Goal: Register for event/course

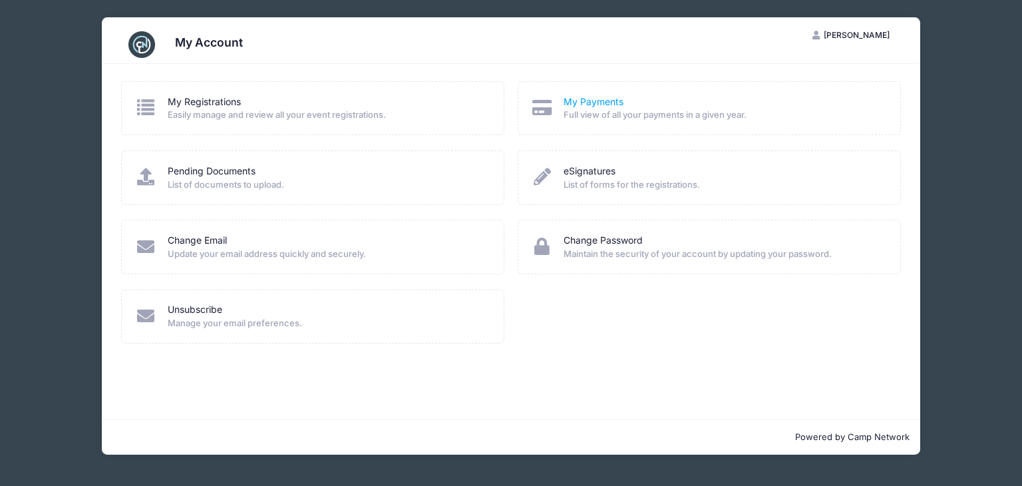
click at [611, 98] on link "My Payments" at bounding box center [593, 102] width 60 height 14
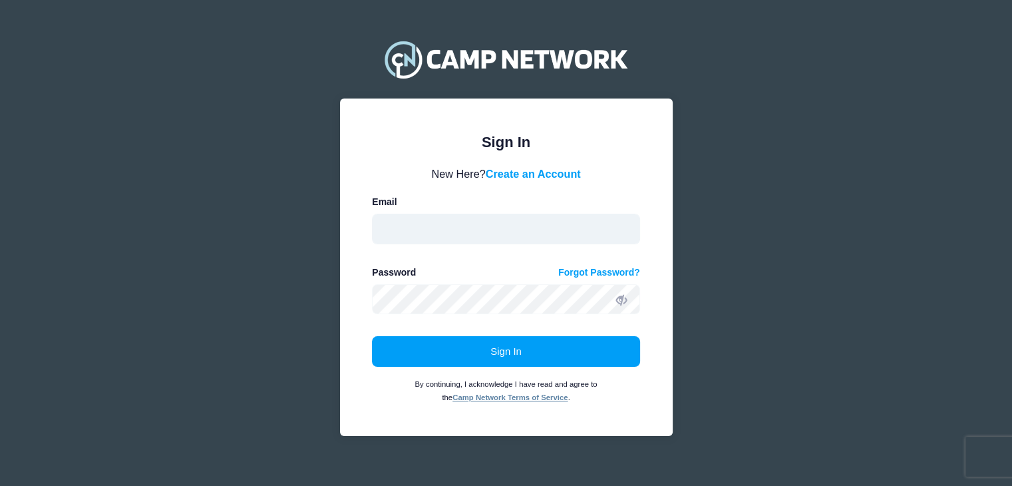
type input "[EMAIL_ADDRESS][DOMAIN_NAME]"
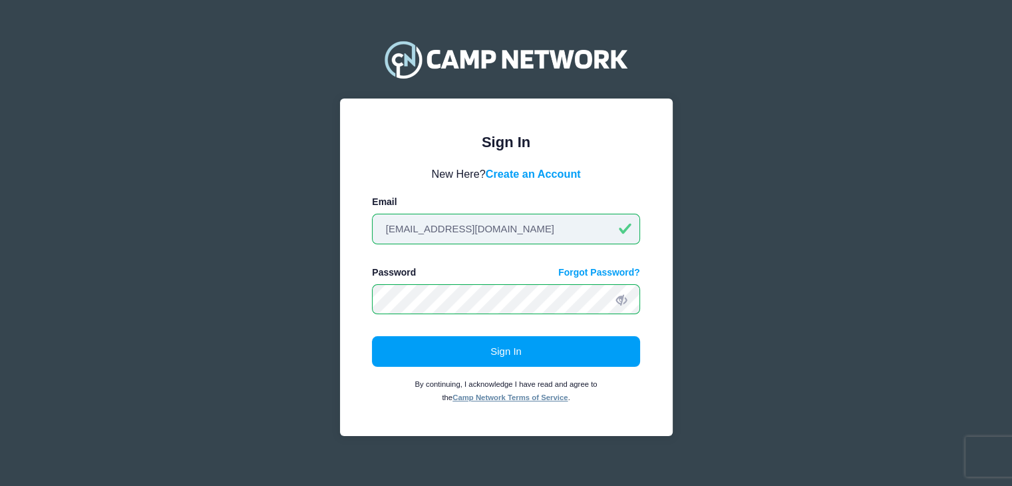
drag, startPoint x: 503, startPoint y: 233, endPoint x: 347, endPoint y: 224, distance: 156.5
click at [347, 224] on div "Sign In Please login to continue. Directors are required to create an account p…" at bounding box center [506, 266] width 333 height 337
click at [569, 172] on link "Create an Account" at bounding box center [533, 174] width 95 height 12
click at [441, 218] on input "lannehall30@gmail.com" at bounding box center [506, 229] width 268 height 31
drag, startPoint x: 533, startPoint y: 223, endPoint x: 311, endPoint y: 223, distance: 222.1
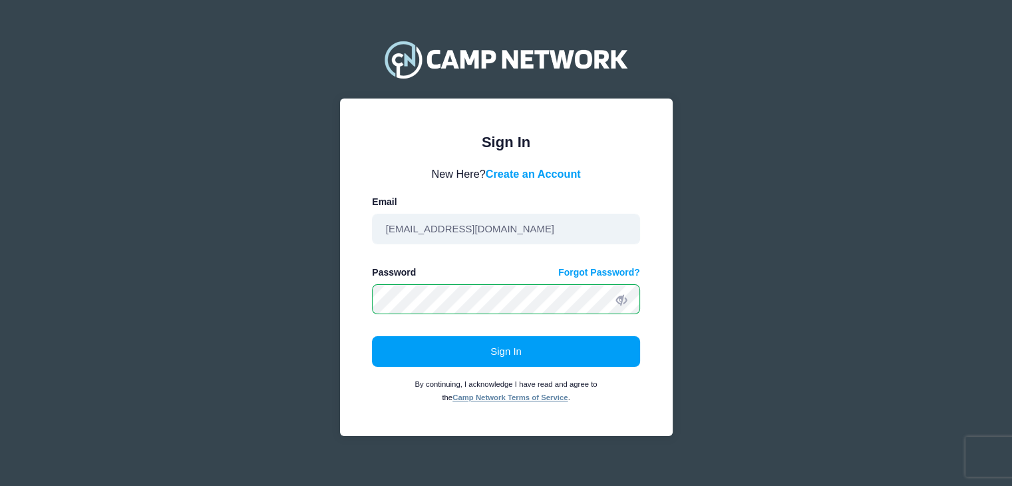
click at [311, 223] on div "Sign In Please login to continue. Directors are required to create an account p…" at bounding box center [506, 250] width 398 height 500
type input "info@allianceresultsdigital.com"
click at [331, 315] on div "Sign In Please login to continue. Directors are required to create an account p…" at bounding box center [506, 250] width 355 height 457
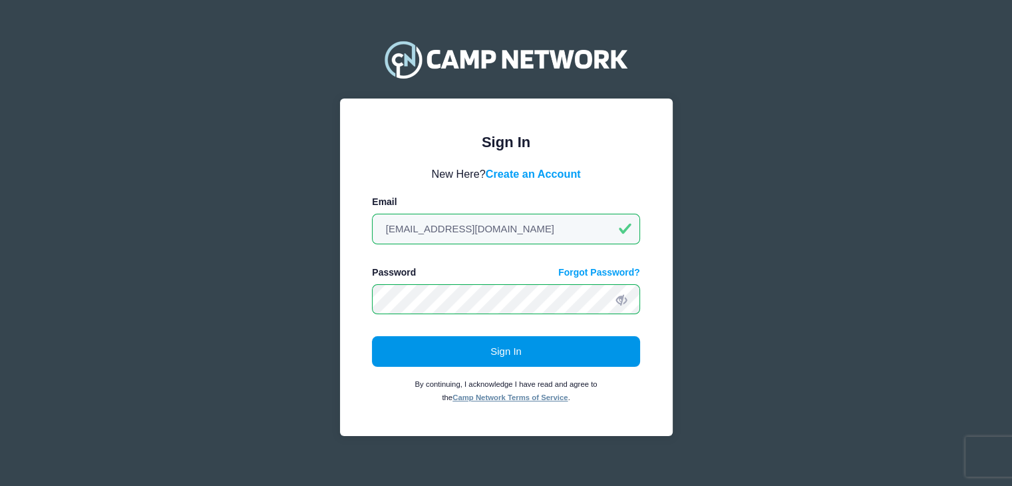
click at [488, 355] on button "Sign In" at bounding box center [506, 351] width 268 height 31
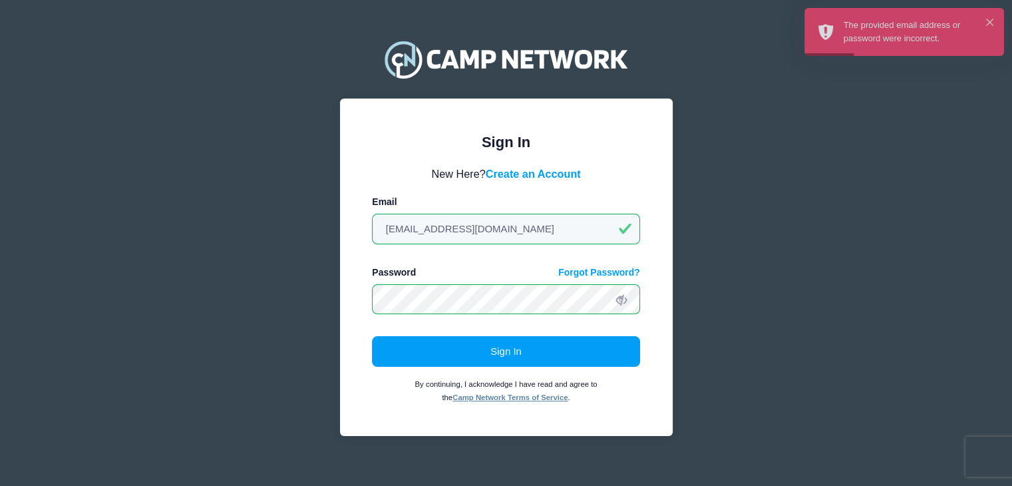
click at [331, 294] on div "Sign In Please login to continue. Directors are required to create an account p…" at bounding box center [506, 250] width 355 height 457
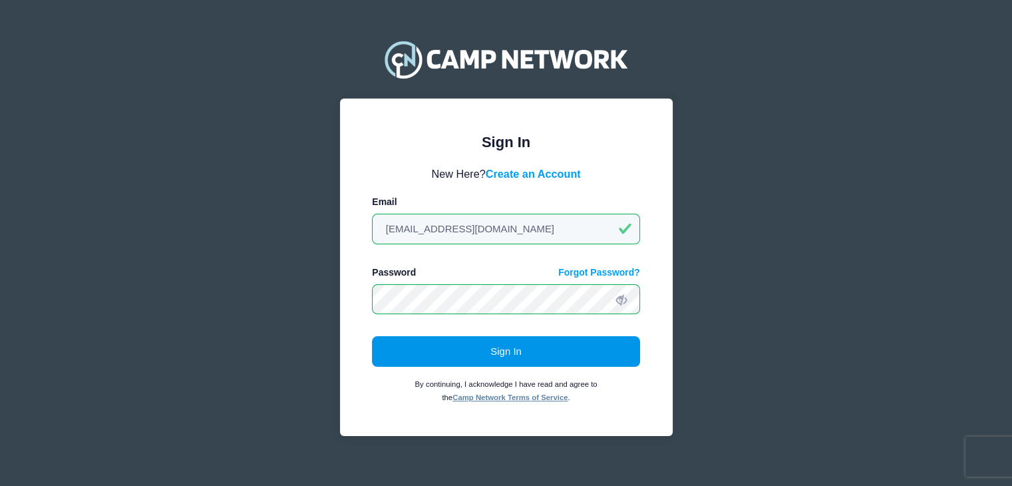
click at [591, 349] on button "Sign In" at bounding box center [506, 351] width 268 height 31
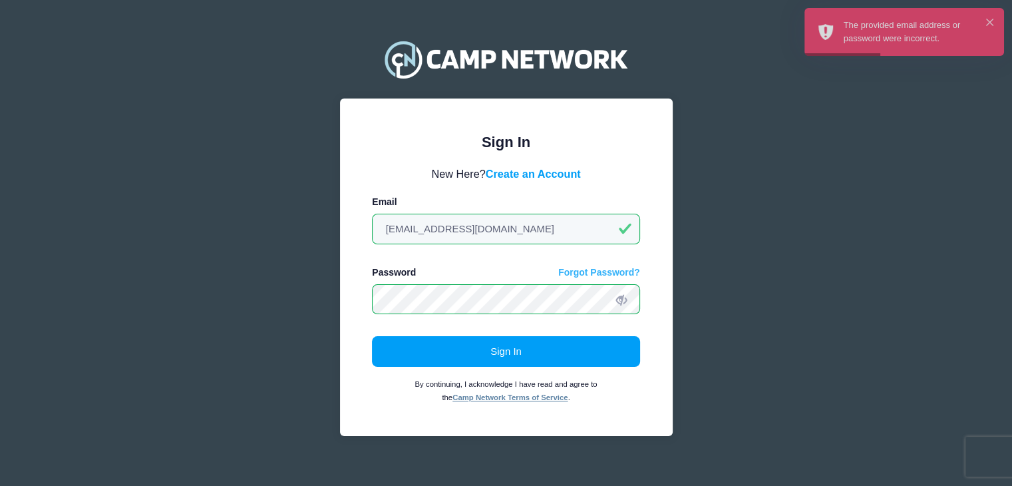
click at [581, 271] on link "Forgot Password?" at bounding box center [599, 272] width 82 height 14
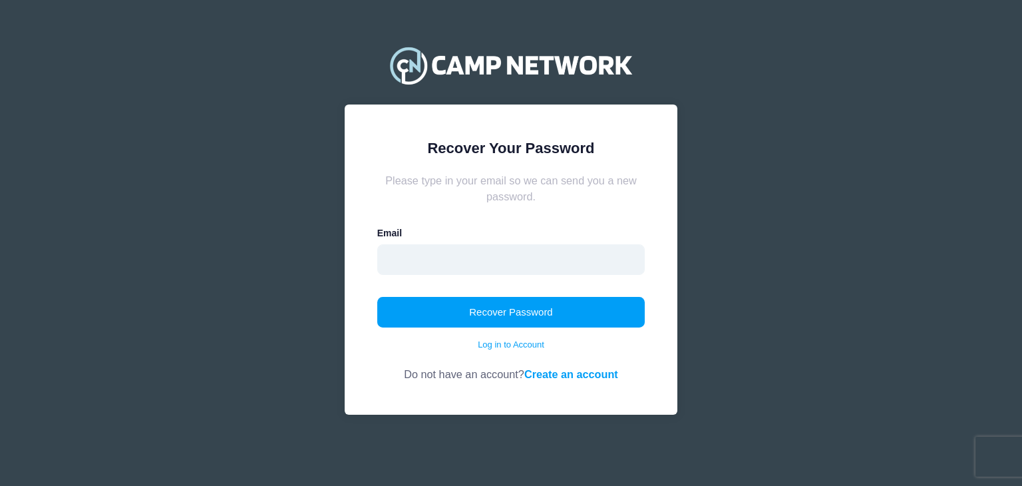
click at [406, 245] on input "email" at bounding box center [511, 259] width 268 height 31
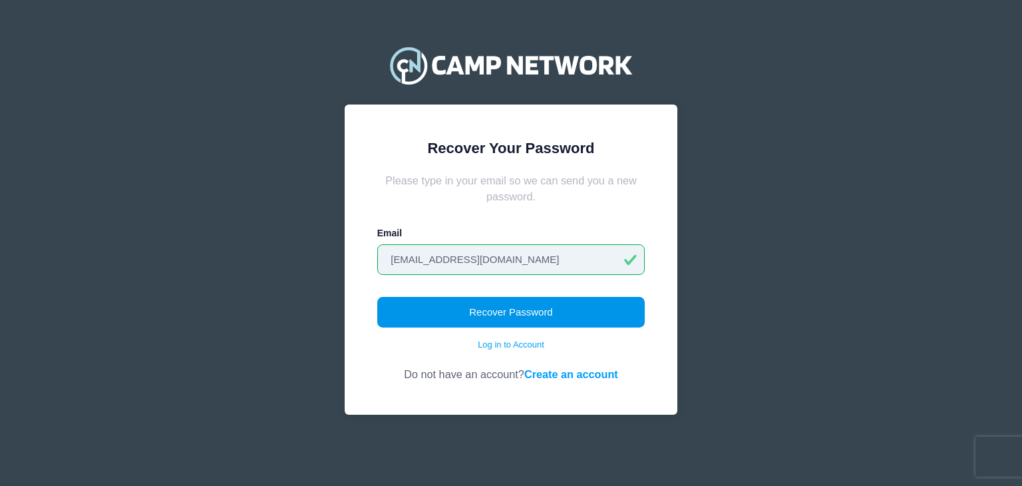
type input "[EMAIL_ADDRESS][DOMAIN_NAME]"
click at [545, 318] on button "Recover Password" at bounding box center [511, 312] width 268 height 31
click at [533, 312] on button "Recover Password" at bounding box center [511, 312] width 268 height 31
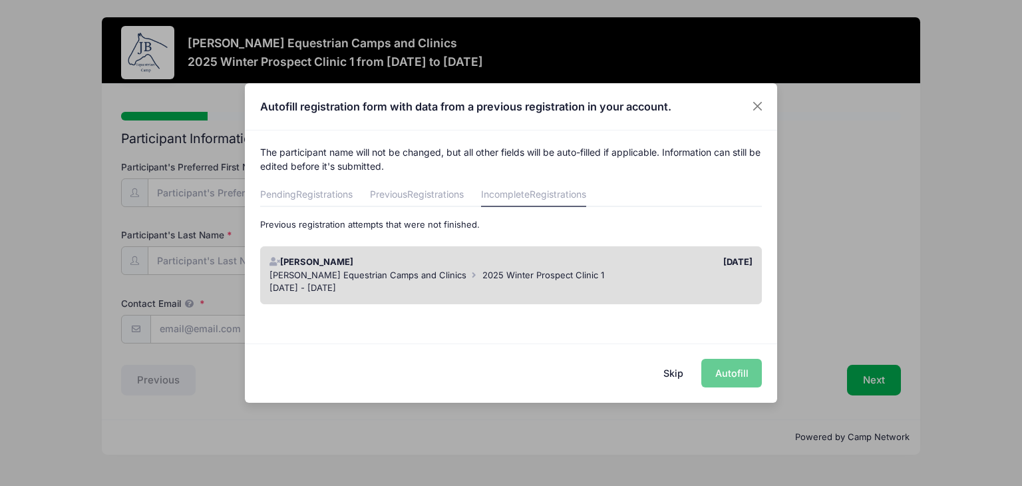
click at [396, 269] on span "[PERSON_NAME] Equestrian Camps and Clinics" at bounding box center [367, 274] width 197 height 11
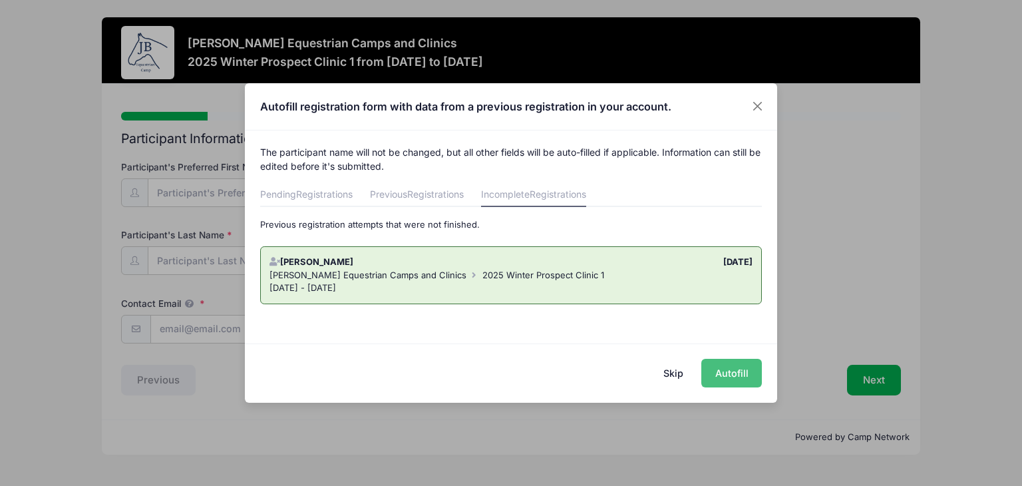
click at [724, 373] on button "Autofill" at bounding box center [731, 372] width 61 height 29
type input "[EMAIL_ADDRESS][DOMAIN_NAME]"
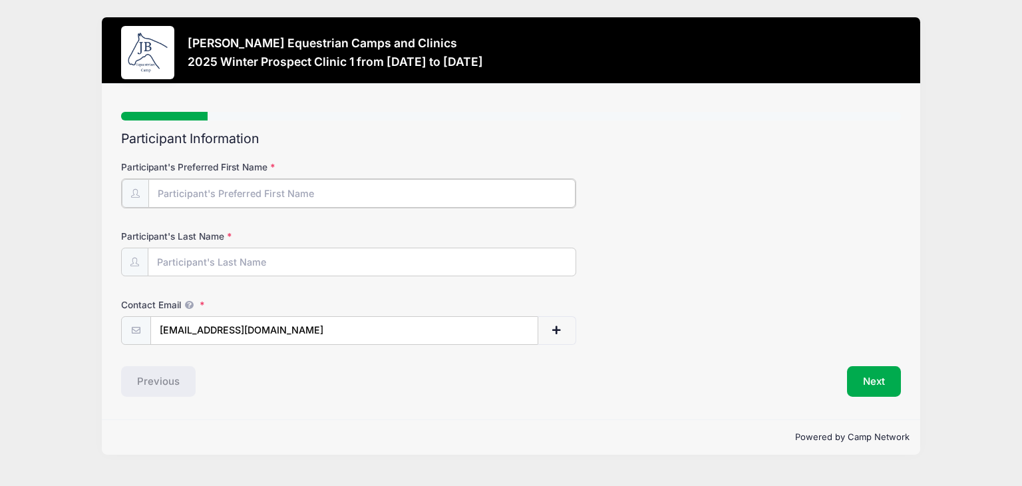
click at [186, 190] on input "Participant's Preferred First Name" at bounding box center [361, 193] width 426 height 29
type input "Leslie Anne"
click at [184, 261] on input "Participant's Last Name" at bounding box center [361, 261] width 426 height 29
type input "Hall"
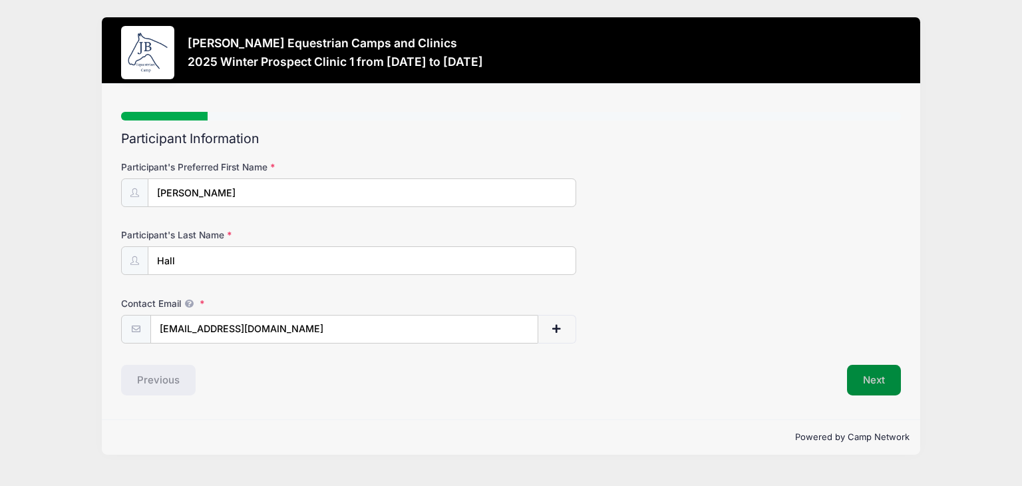
click at [885, 373] on button "Next" at bounding box center [874, 379] width 54 height 31
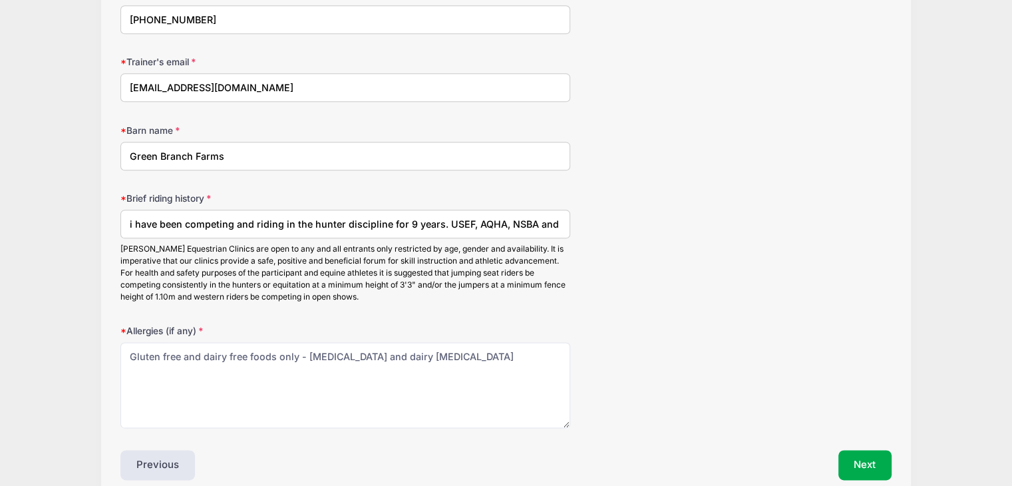
scroll to position [1641, 0]
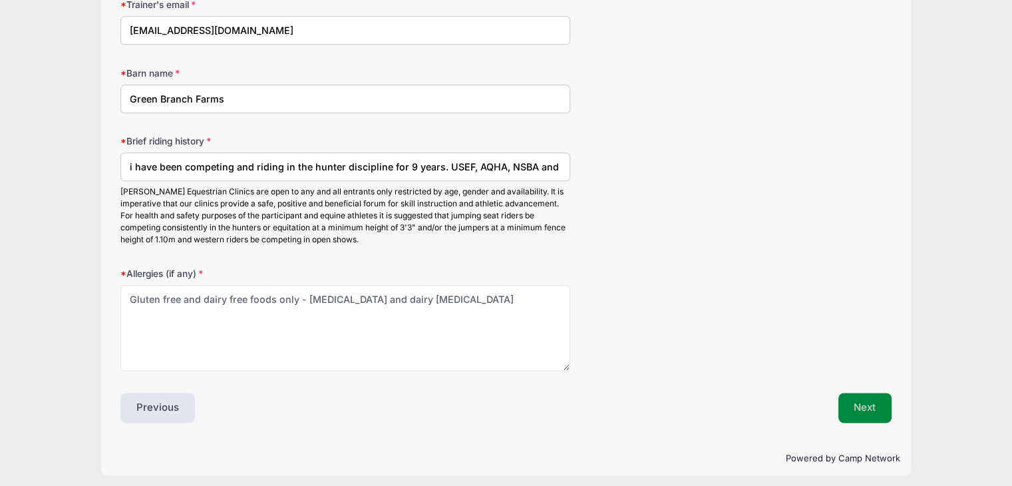
click at [854, 402] on button "Next" at bounding box center [865, 407] width 54 height 31
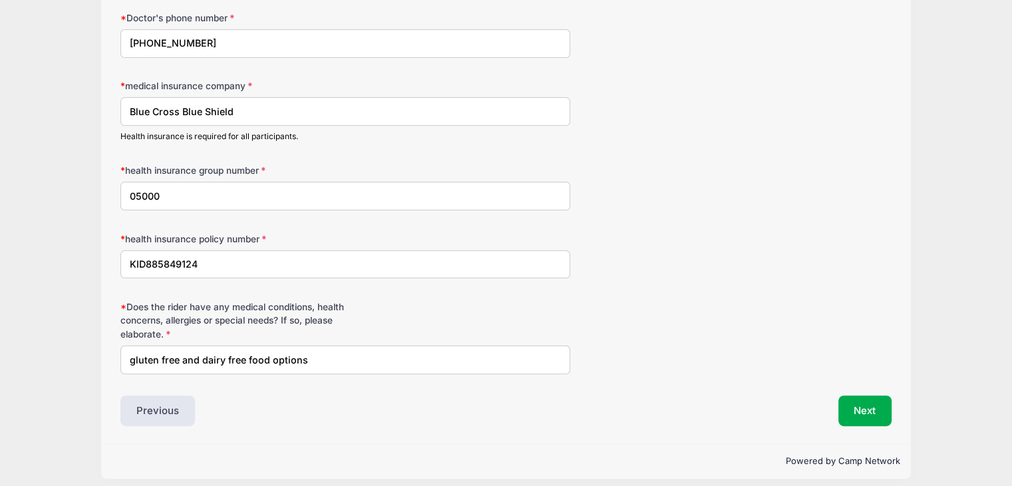
scroll to position [293, 0]
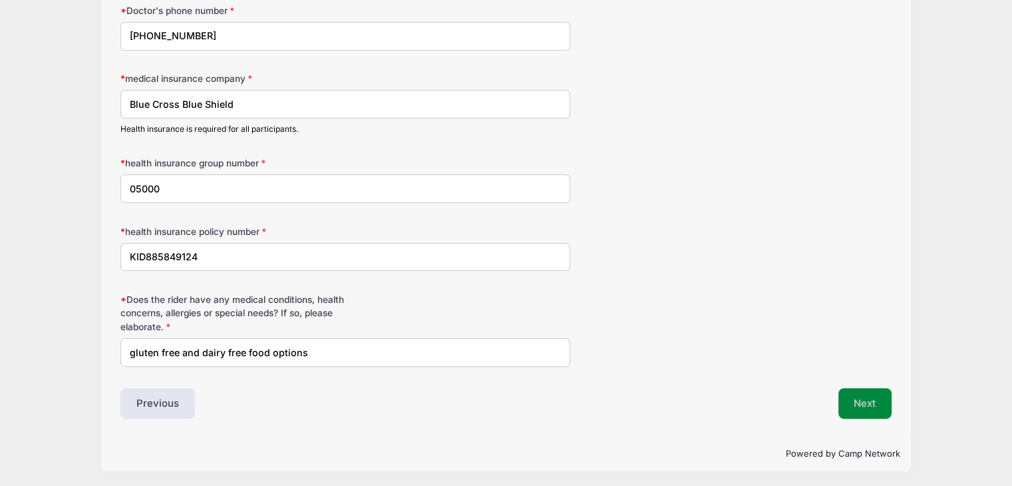
click at [865, 400] on button "Next" at bounding box center [865, 403] width 54 height 31
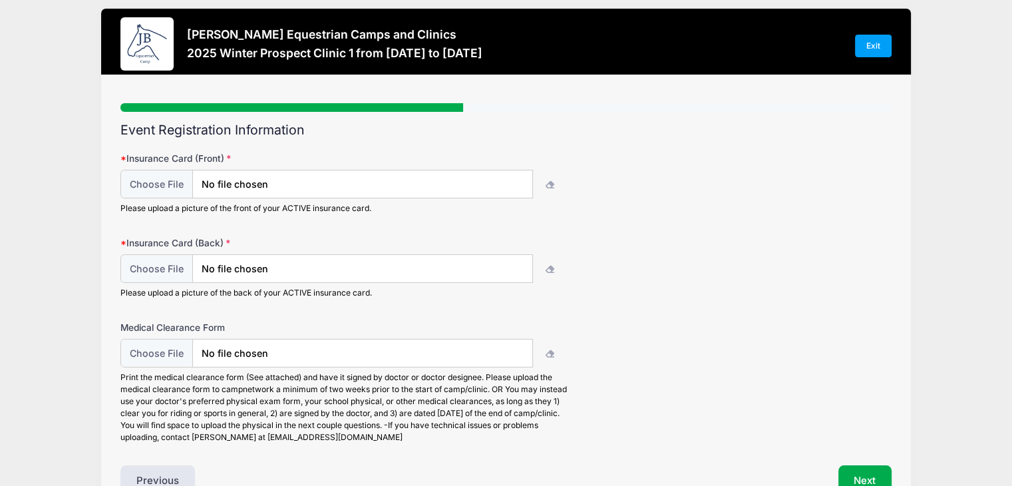
scroll to position [0, 0]
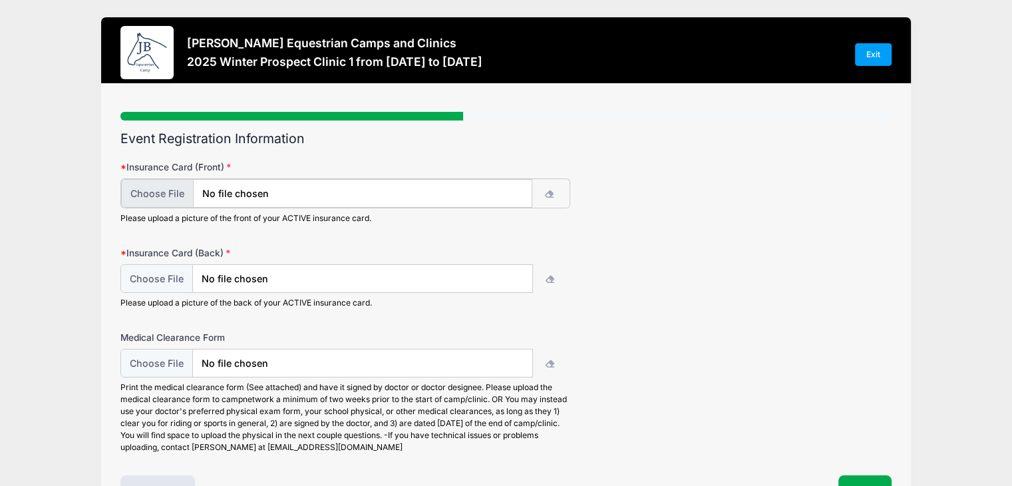
click at [170, 192] on input "file" at bounding box center [326, 193] width 411 height 29
type input "C:\fakepath\Leslie Anne Hall BCBS Insurance Card 2024.pdf"
click at [150, 281] on input "file" at bounding box center [326, 277] width 411 height 29
type input "C:\fakepath\Leslie Anne Hall BCBS Insurance Card 2024.pdf"
click at [160, 360] on input "file" at bounding box center [326, 362] width 411 height 29
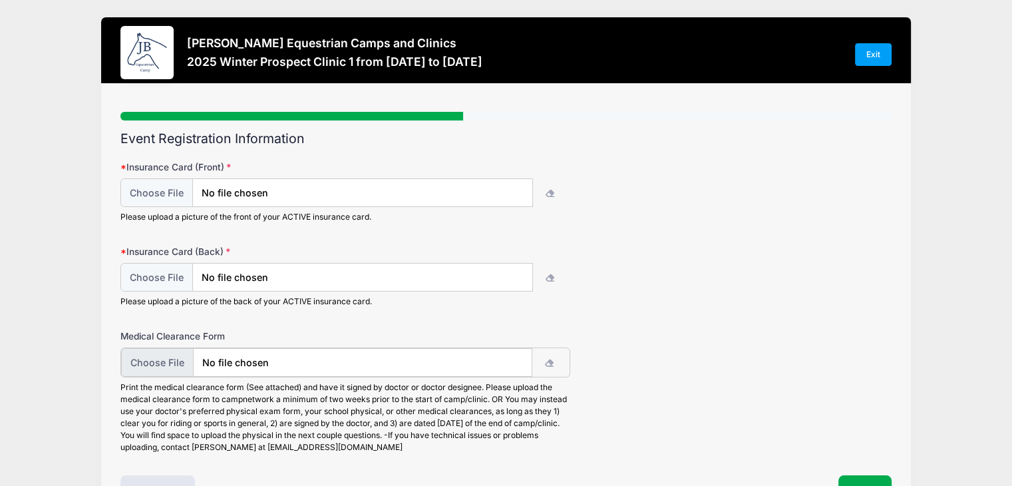
type input "C:\fakepath\Leslie Anne Hall Physical Clearance 2024-2025.pdf"
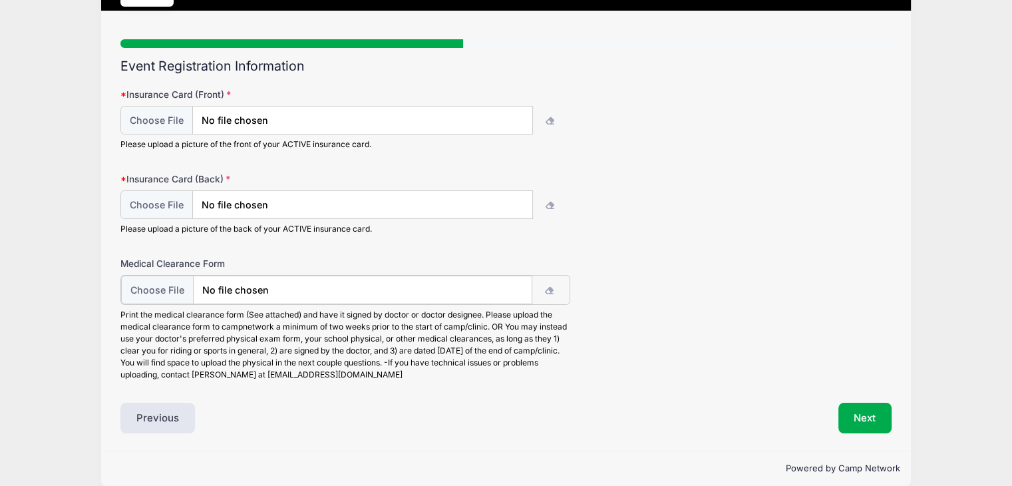
scroll to position [89, 0]
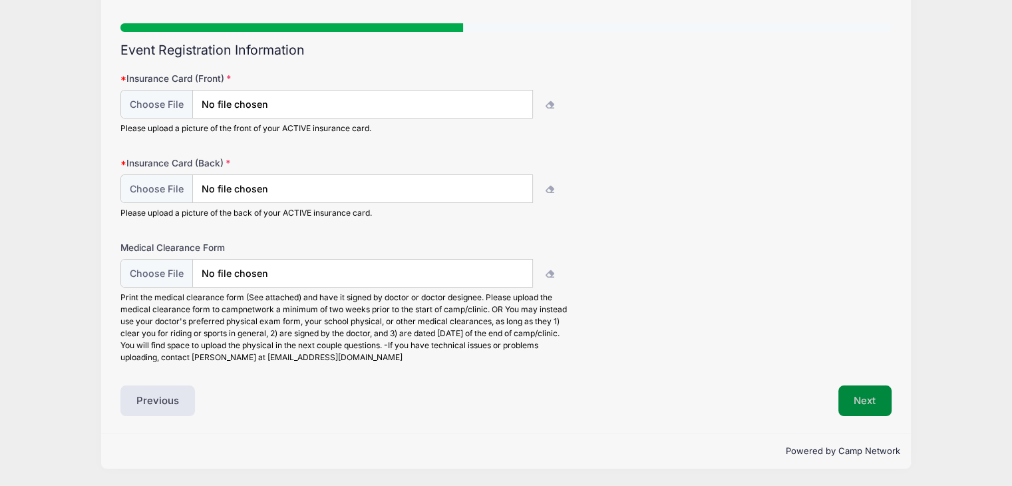
click at [861, 402] on button "Next" at bounding box center [865, 400] width 54 height 31
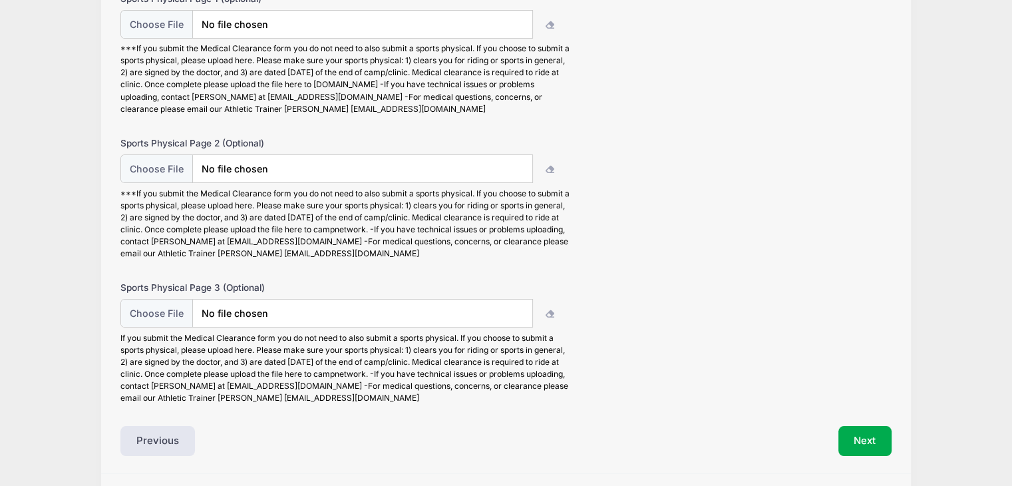
scroll to position [208, 0]
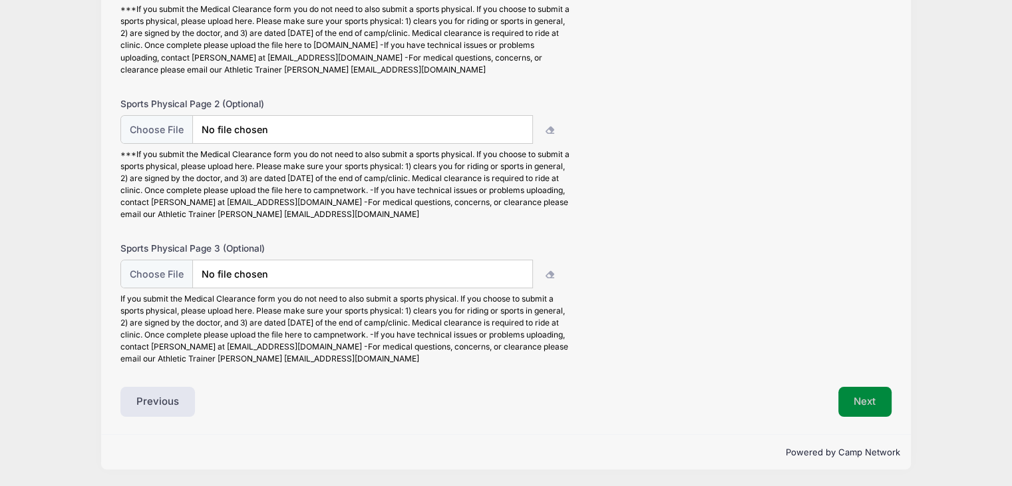
click at [864, 405] on button "Next" at bounding box center [865, 401] width 54 height 31
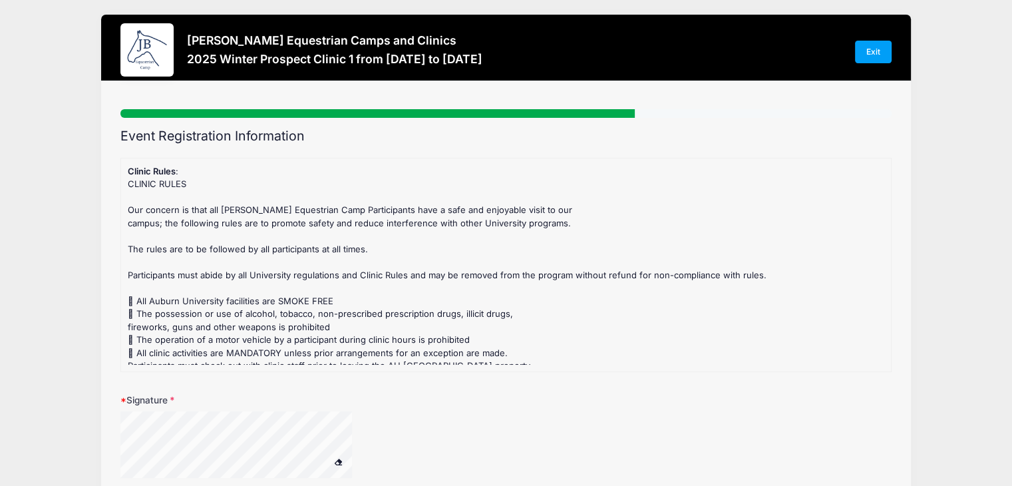
scroll to position [0, 0]
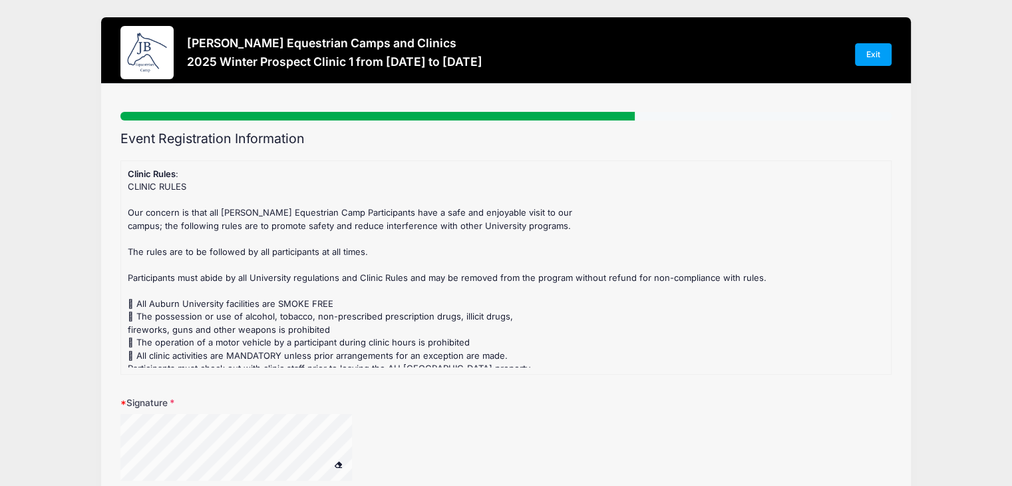
click at [258, 429] on div "Signature" at bounding box center [505, 446] width 771 height 101
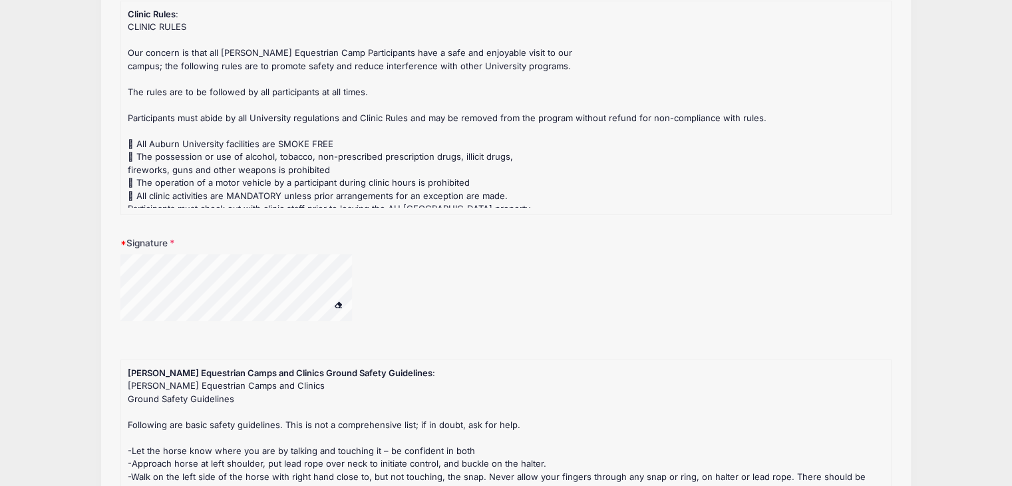
scroll to position [246, 0]
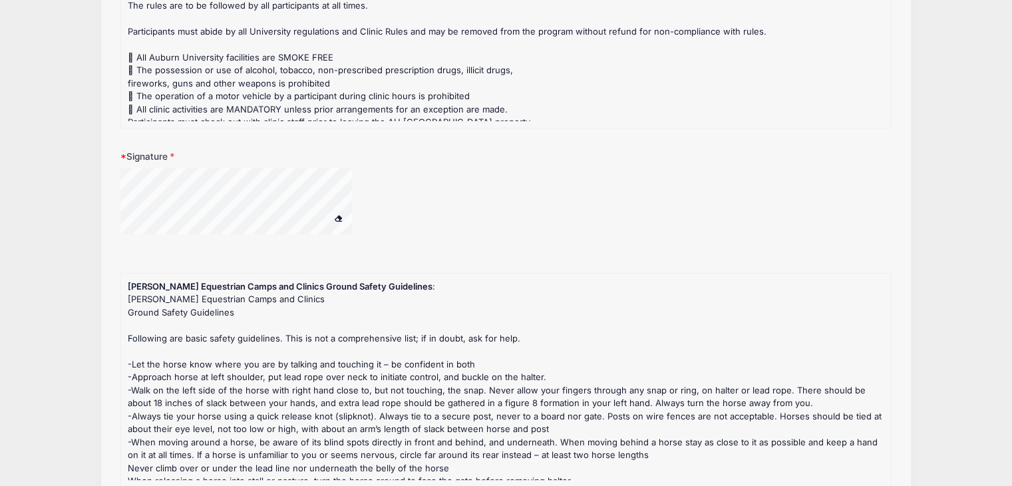
click at [384, 106] on div "CLINIC RULES Our concern is that all Jessica Braswell Equestrian Camp Participa…" at bounding box center [506, 167] width 756 height 467
click at [324, 219] on div "Signature" at bounding box center [505, 200] width 771 height 101
drag, startPoint x: 331, startPoint y: 156, endPoint x: 329, endPoint y: 215, distance: 58.6
click at [330, 217] on div at bounding box center [253, 203] width 266 height 71
click at [366, 188] on div at bounding box center [253, 203] width 266 height 71
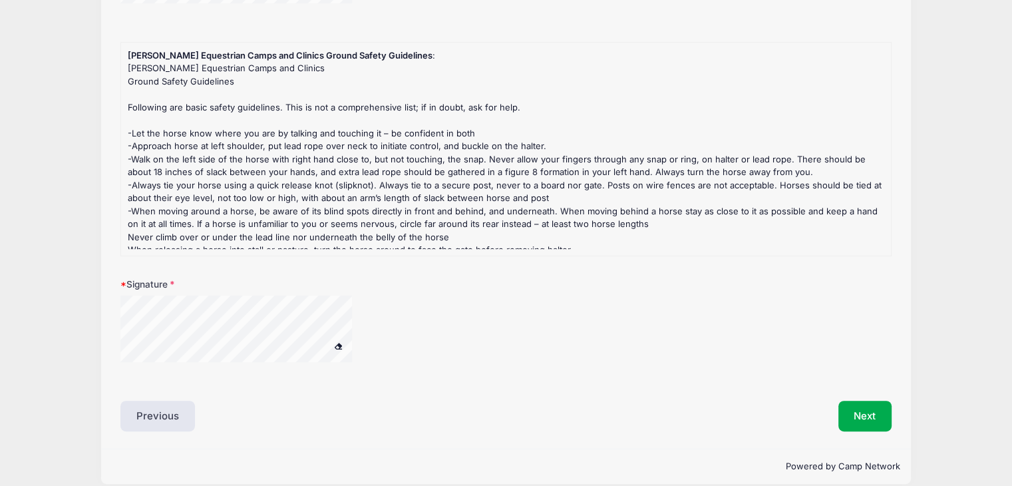
scroll to position [485, 0]
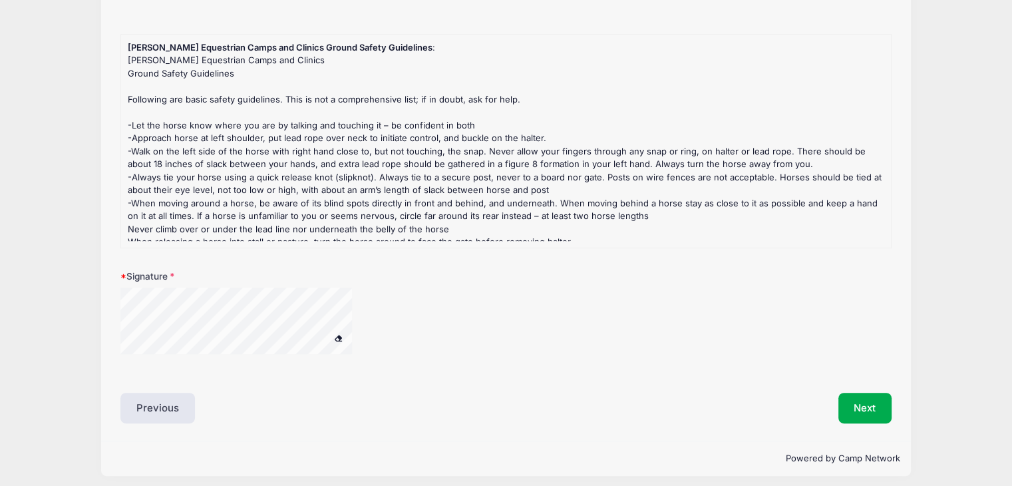
click at [157, 353] on div at bounding box center [253, 322] width 266 height 71
click at [375, 312] on div at bounding box center [253, 322] width 266 height 71
click at [863, 404] on button "Next" at bounding box center [865, 407] width 54 height 31
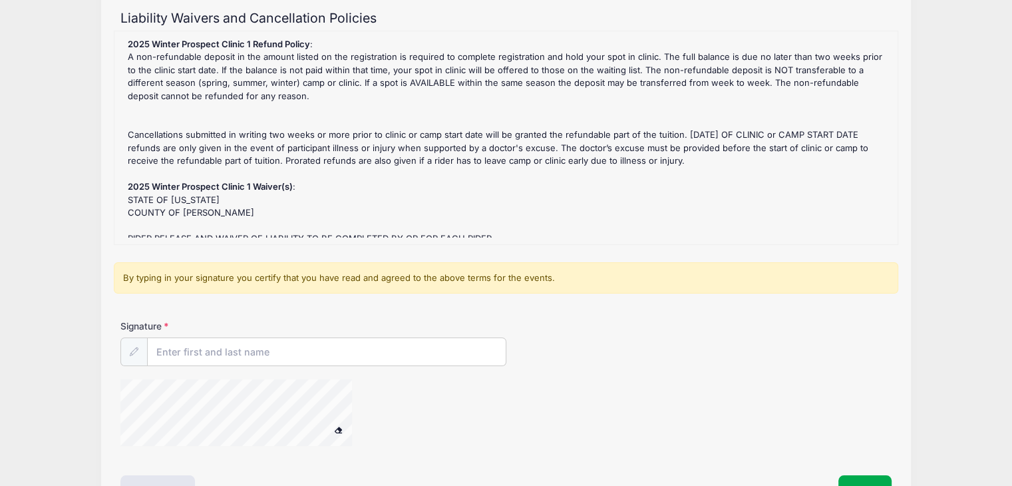
scroll to position [209, 0]
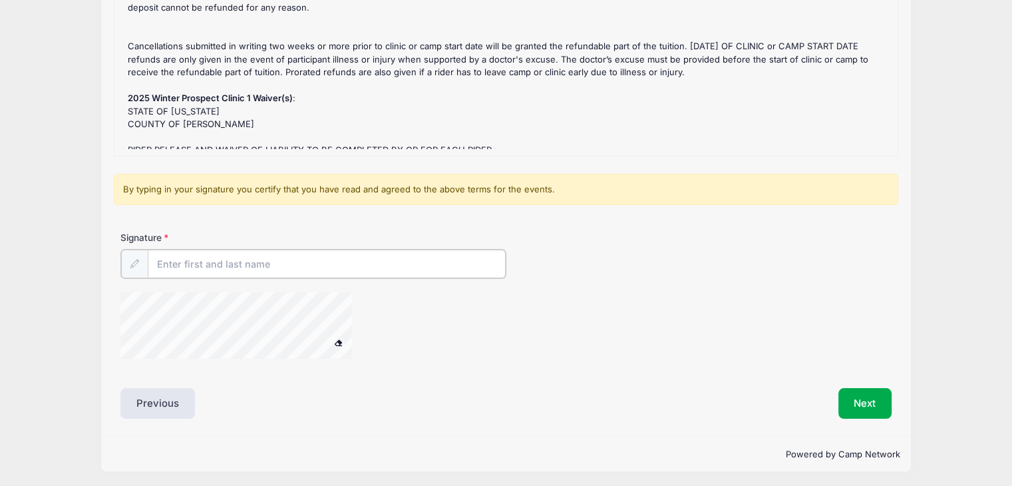
click at [244, 261] on input "Signature" at bounding box center [327, 263] width 358 height 29
type input "[PERSON_NAME]"
click at [853, 404] on button "Next" at bounding box center [865, 401] width 54 height 31
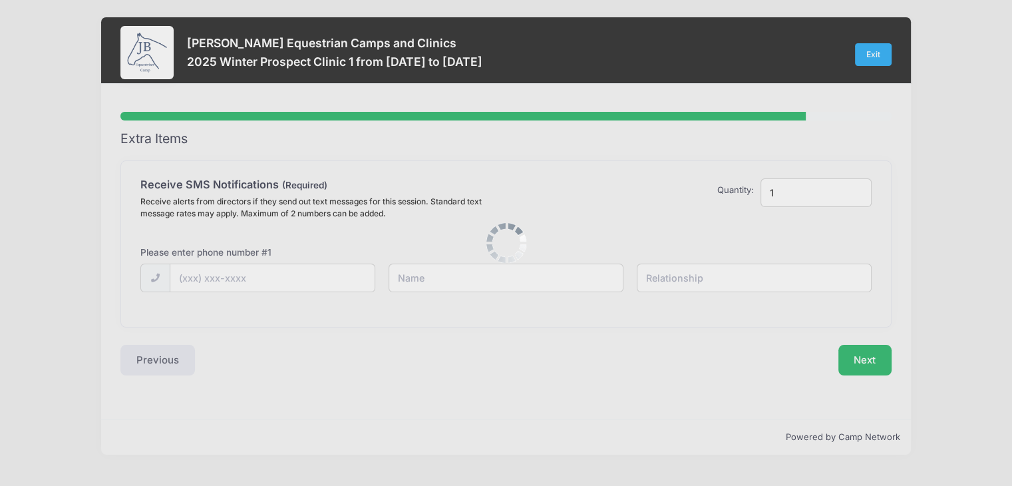
scroll to position [0, 0]
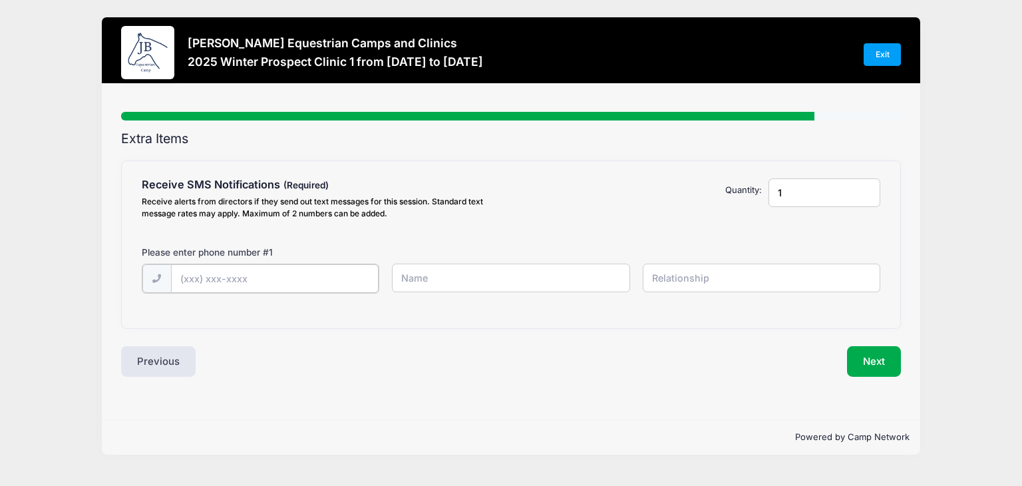
click at [200, 279] on input "text" at bounding box center [275, 278] width 208 height 29
type input "(251) 252-6628"
click at [415, 277] on input "text" at bounding box center [510, 277] width 237 height 29
type input "Leslie Hall"
click at [750, 280] on input "text" at bounding box center [760, 277] width 237 height 29
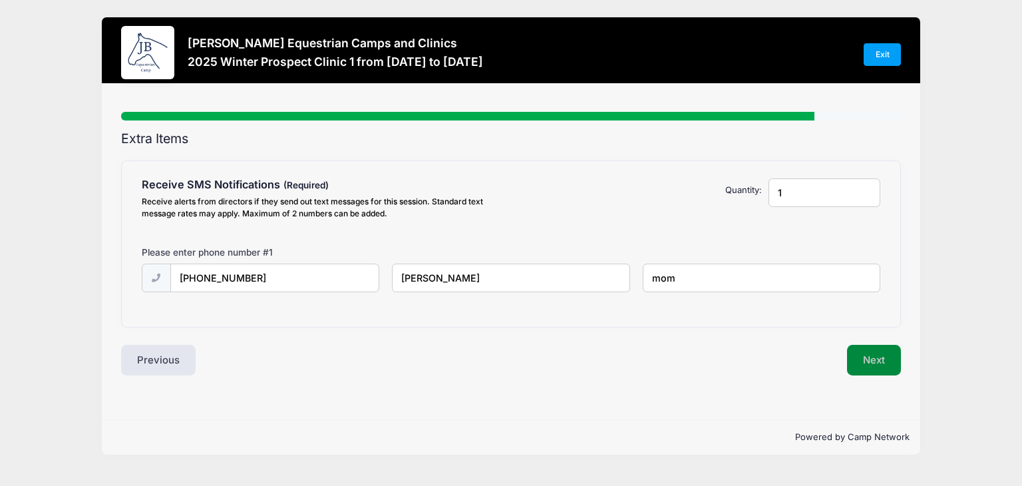
type input "mom"
click at [876, 364] on button "Next" at bounding box center [874, 360] width 54 height 31
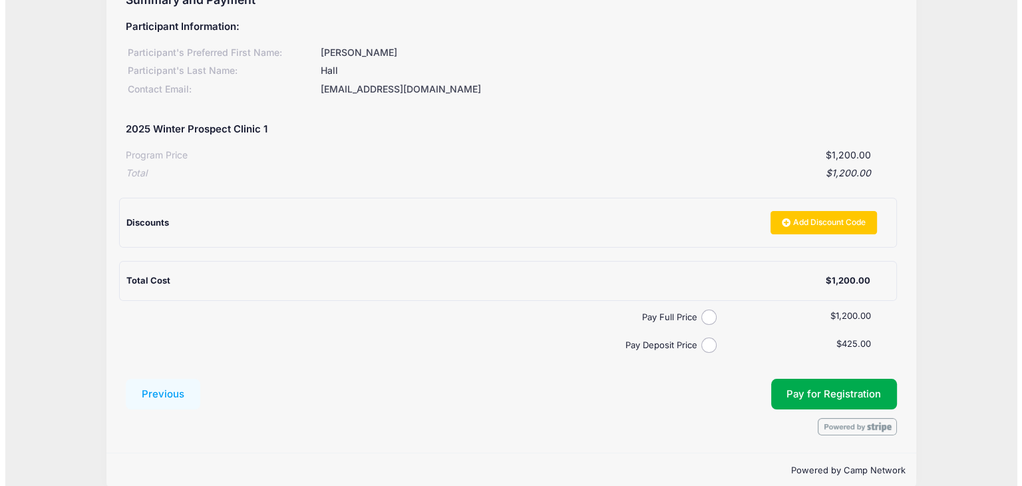
scroll to position [157, 0]
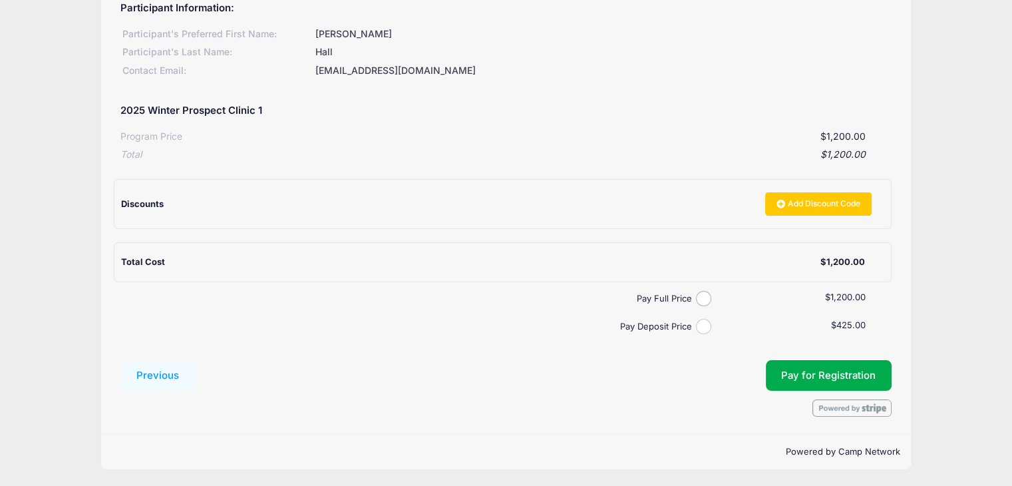
click at [705, 323] on input "Pay Deposit Price" at bounding box center [703, 326] width 15 height 15
radio input "true"
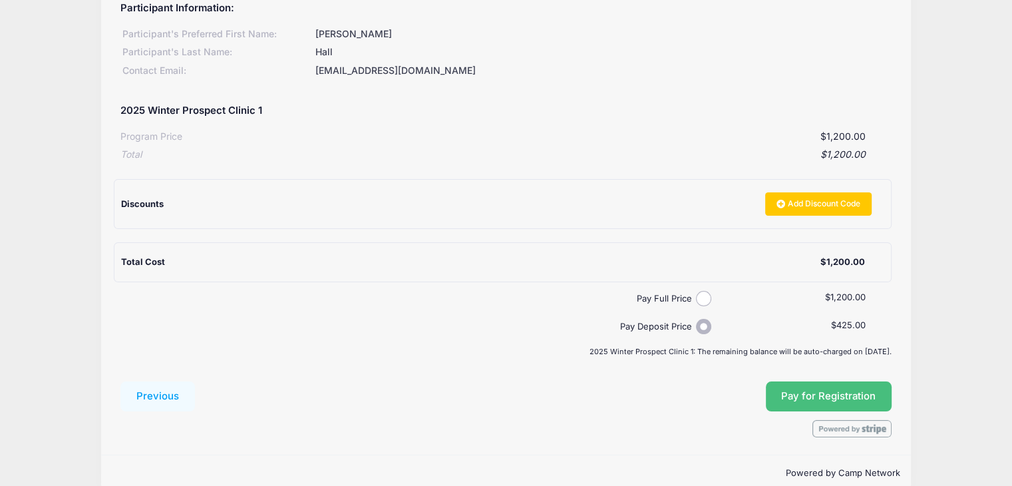
click at [853, 391] on button "Pay for Registration" at bounding box center [829, 396] width 126 height 31
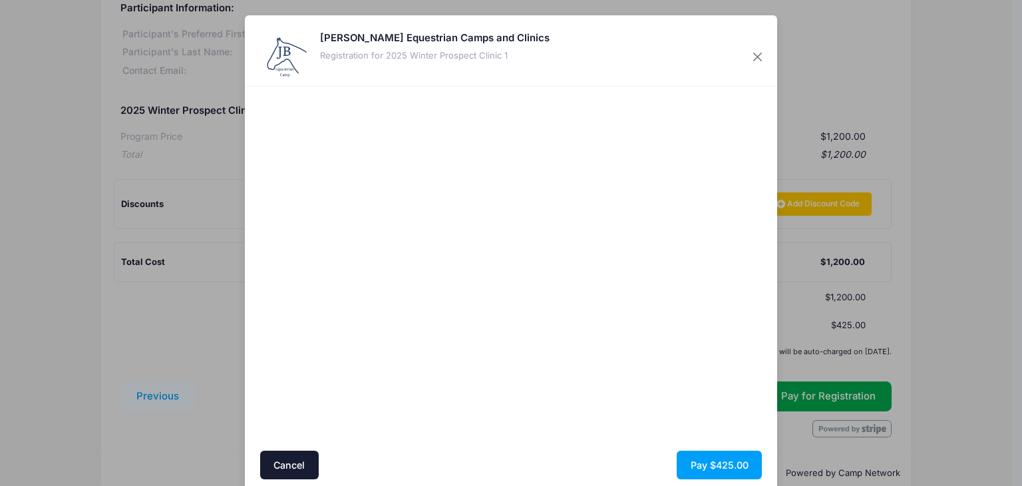
click at [631, 347] on div at bounding box center [639, 268] width 245 height 351
click at [695, 466] on button "Pay $425.00" at bounding box center [718, 464] width 85 height 29
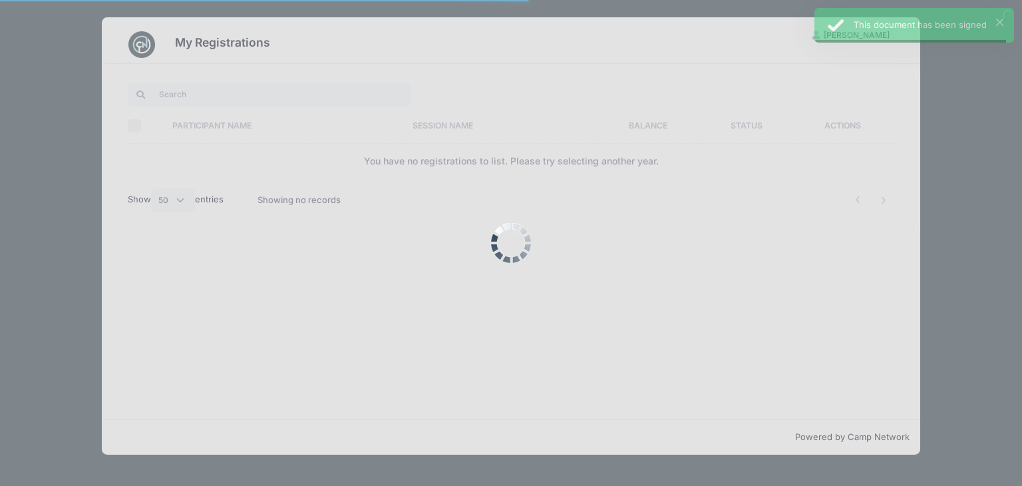
select select "50"
